Goal: Information Seeking & Learning: Learn about a topic

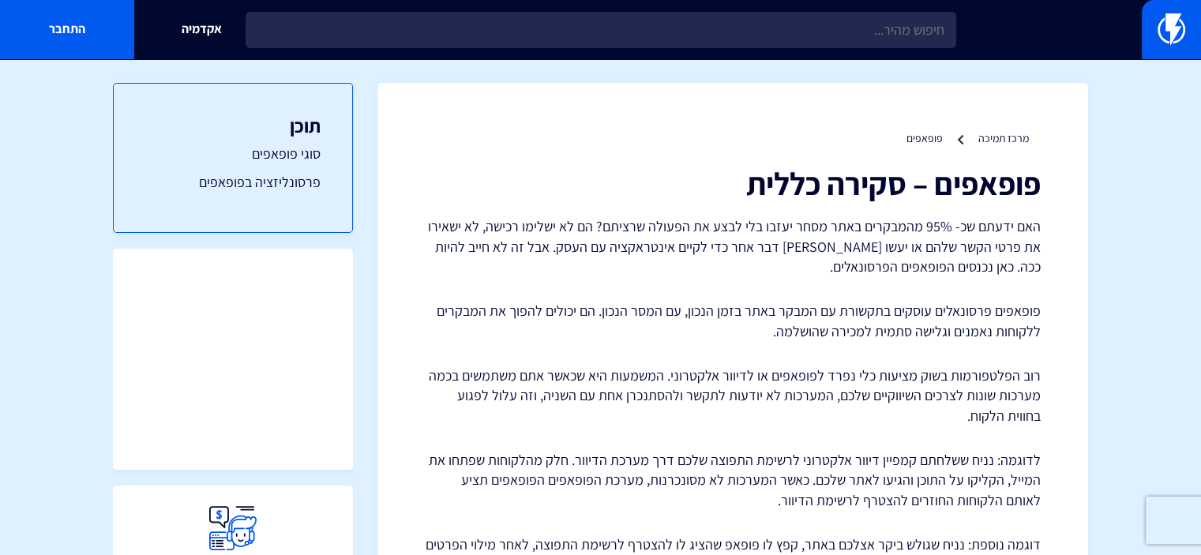
click at [1175, 33] on img at bounding box center [1171, 29] width 28 height 32
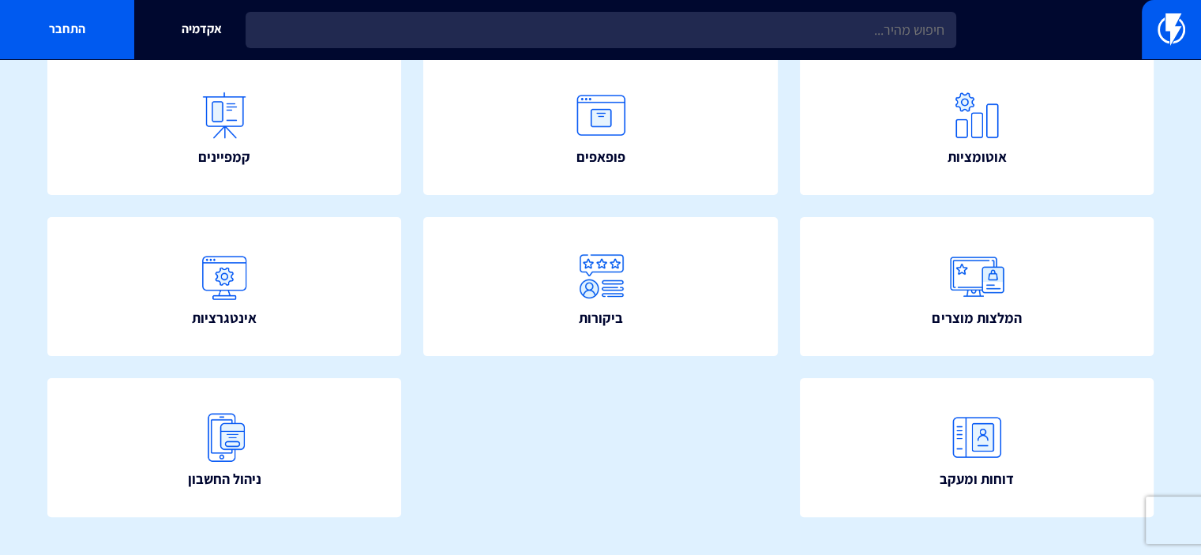
scroll to position [346, 0]
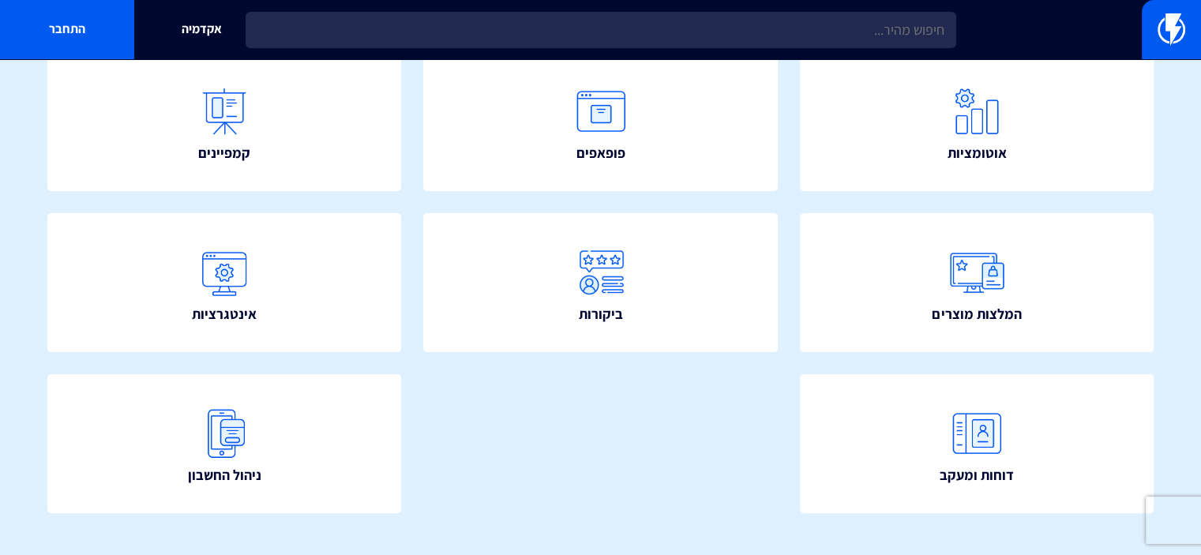
drag, startPoint x: 0, startPoint y: 0, endPoint x: 1209, endPoint y: 359, distance: 1261.7
click at [1200, 359] on html "מוצרים שיווק אוטומטי הפכו את השיווק לאוטומטי דיוור אלקטרוני שלחו את המסר הנכון …" at bounding box center [600, 118] width 1201 height 928
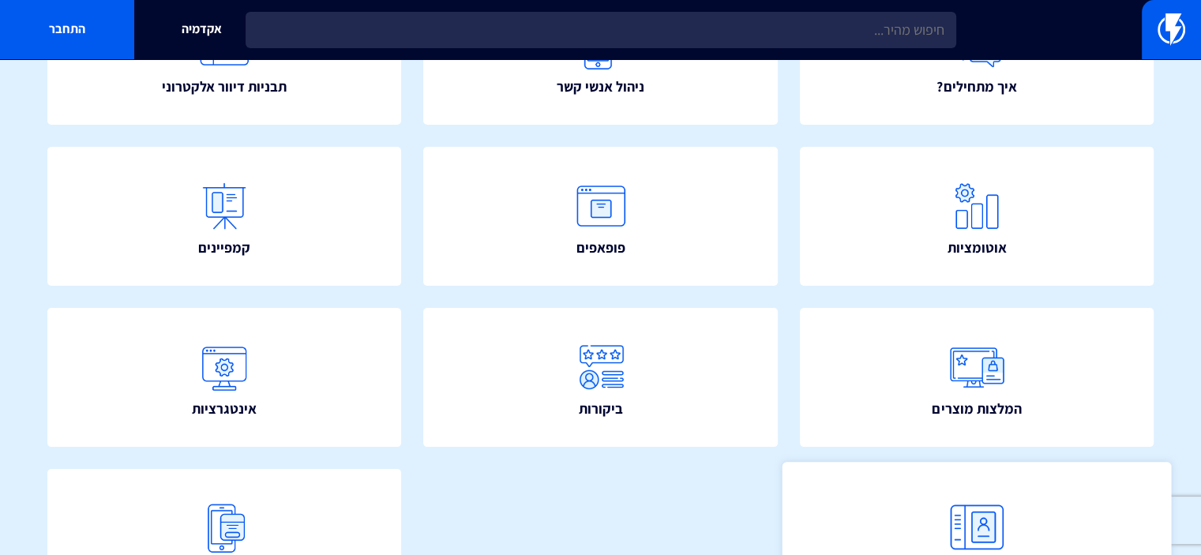
scroll to position [251, 0]
